Goal: Navigation & Orientation: Find specific page/section

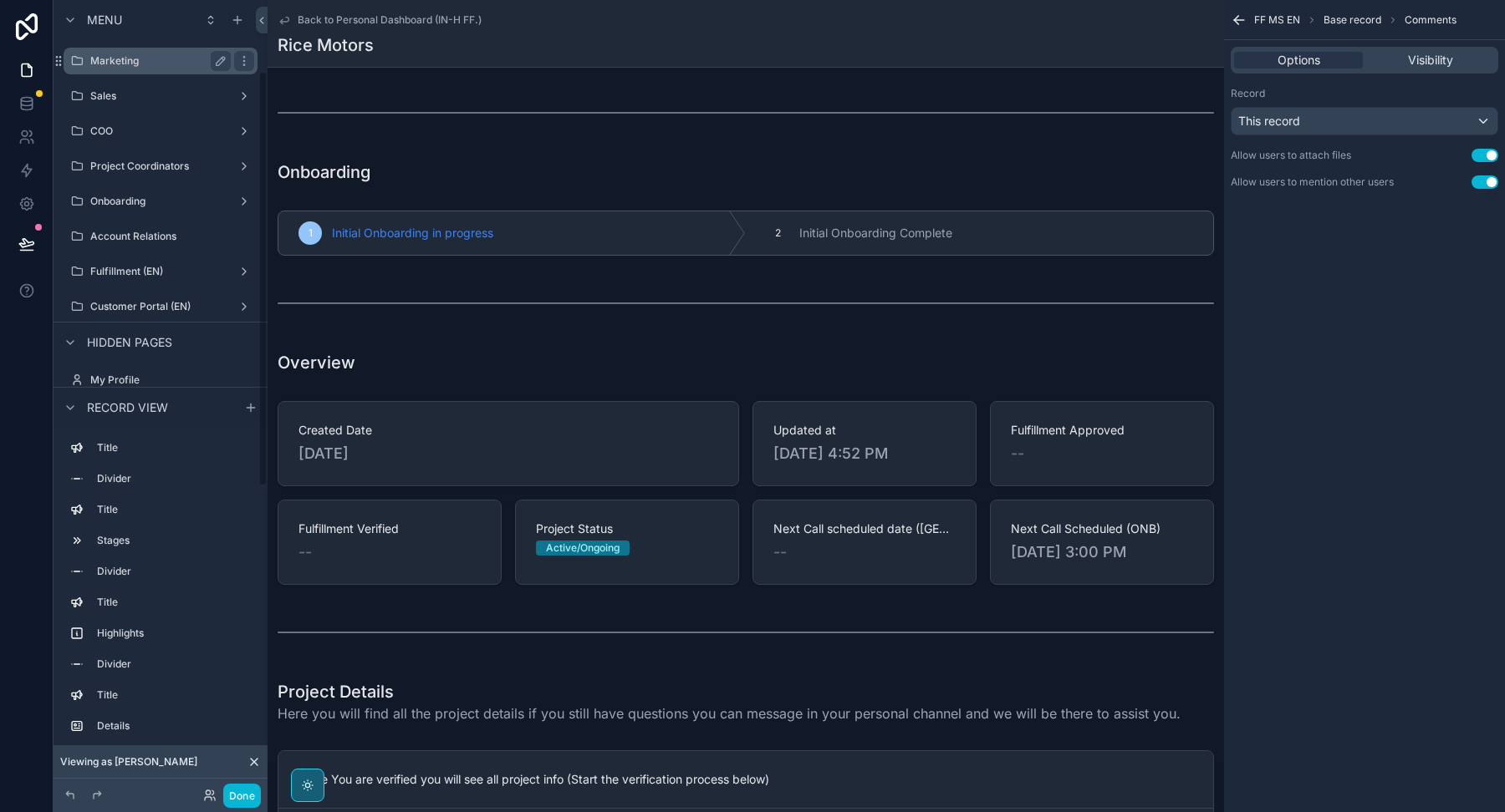
scroll to position [141, 0]
click at [145, 194] on label "Onboarding" at bounding box center [156, 201] width 133 height 14
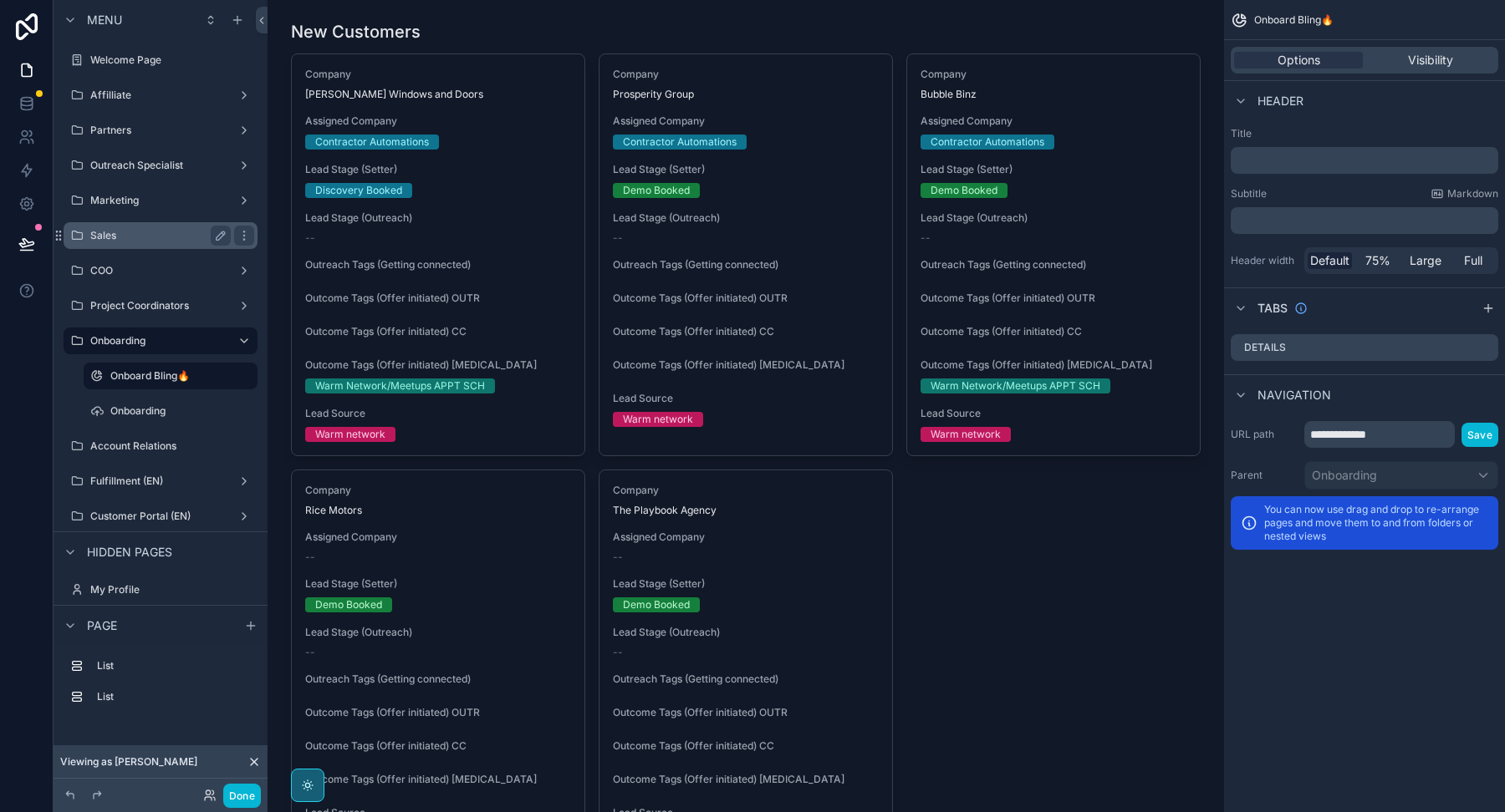
click at [147, 238] on label "Sales" at bounding box center [156, 235] width 133 height 14
